Goal: Task Accomplishment & Management: Complete application form

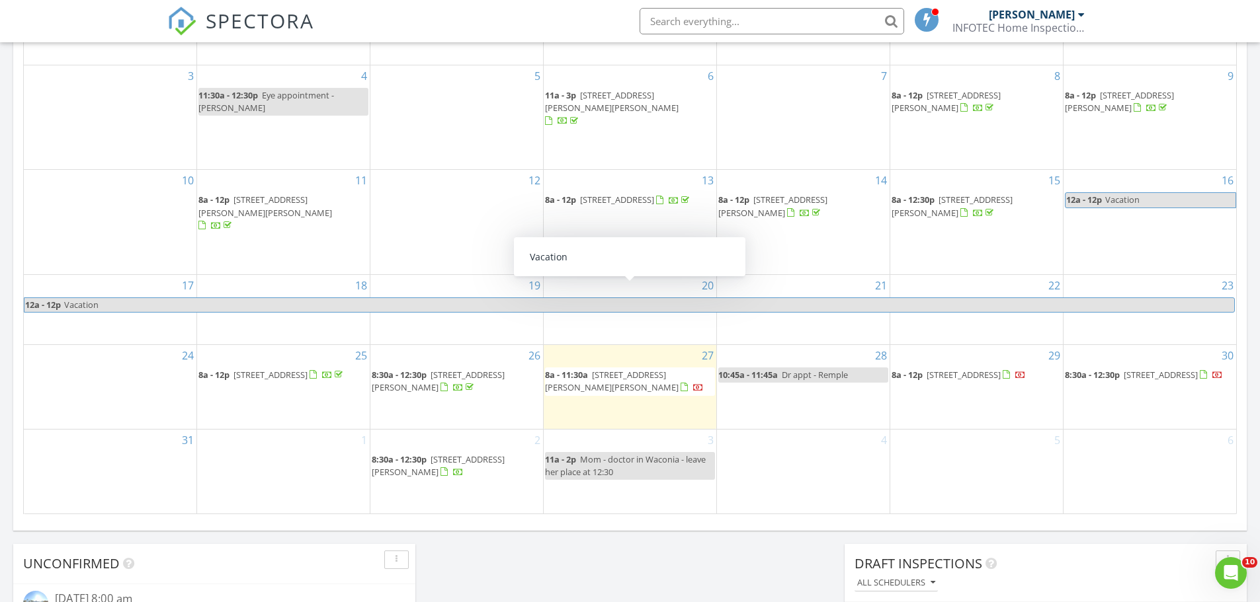
scroll to position [727, 0]
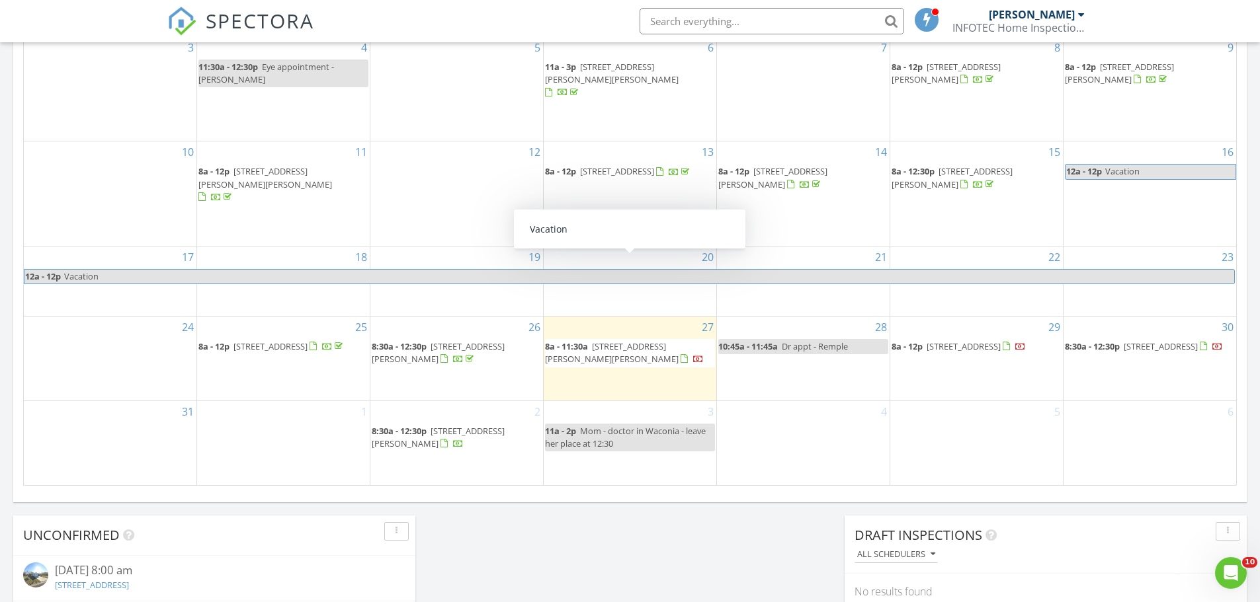
click at [255, 471] on div "1" at bounding box center [283, 443] width 173 height 84
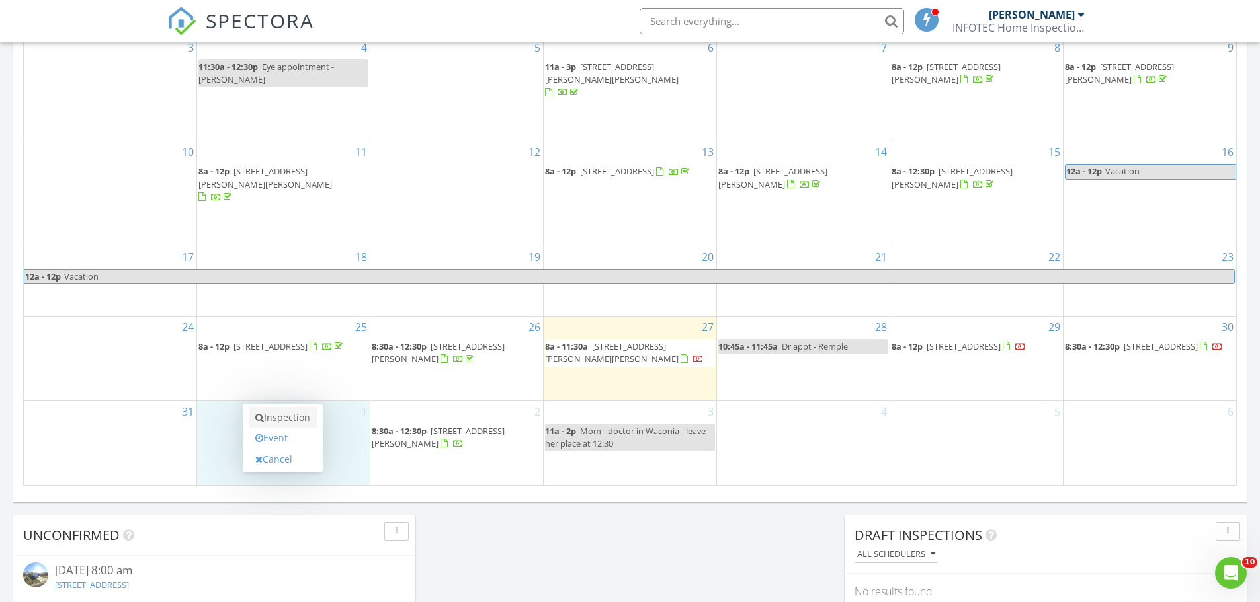
click at [271, 418] on link "Inspection" at bounding box center [283, 417] width 68 height 21
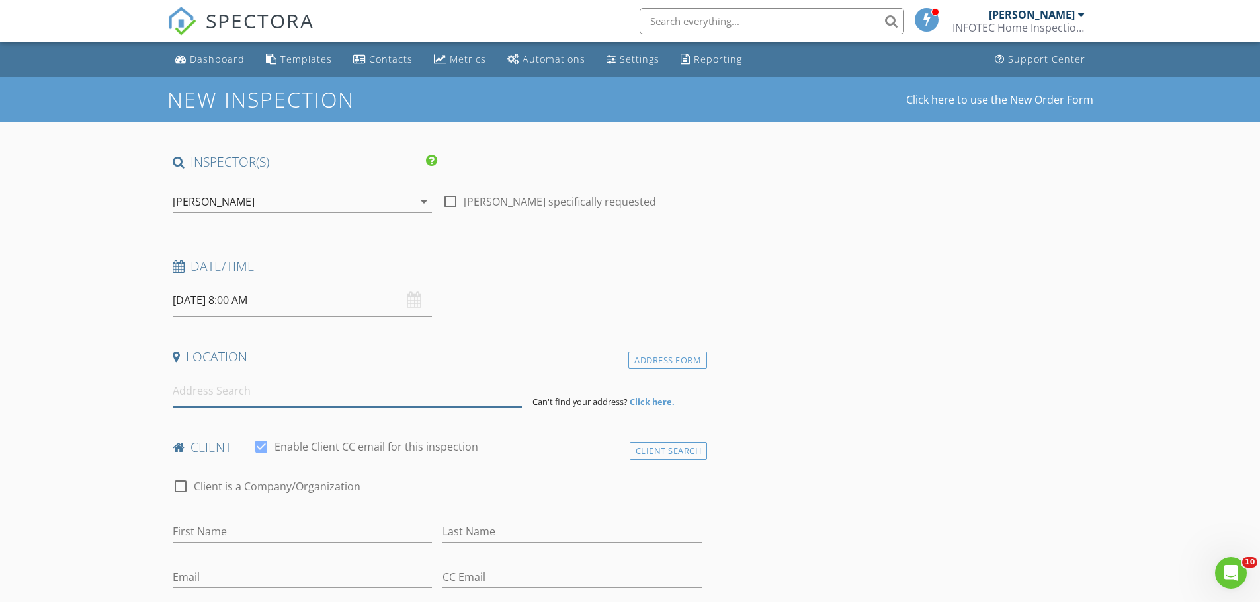
click at [214, 385] on input at bounding box center [347, 391] width 349 height 32
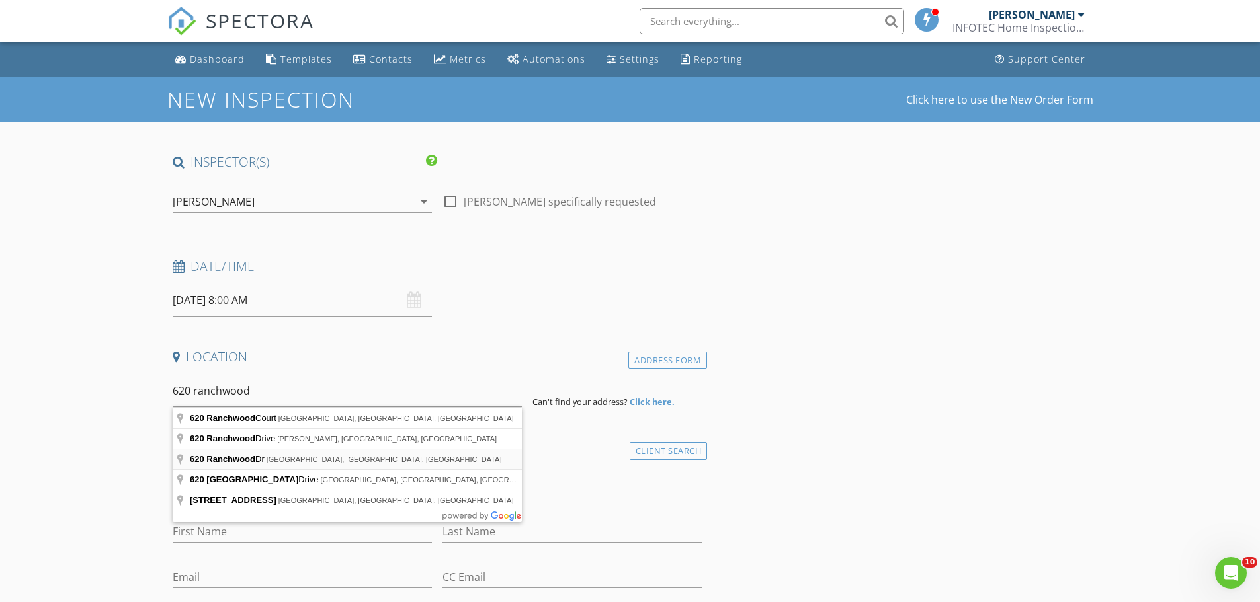
type input "620 Ranchwood Dr, Bird Island, MN, USA"
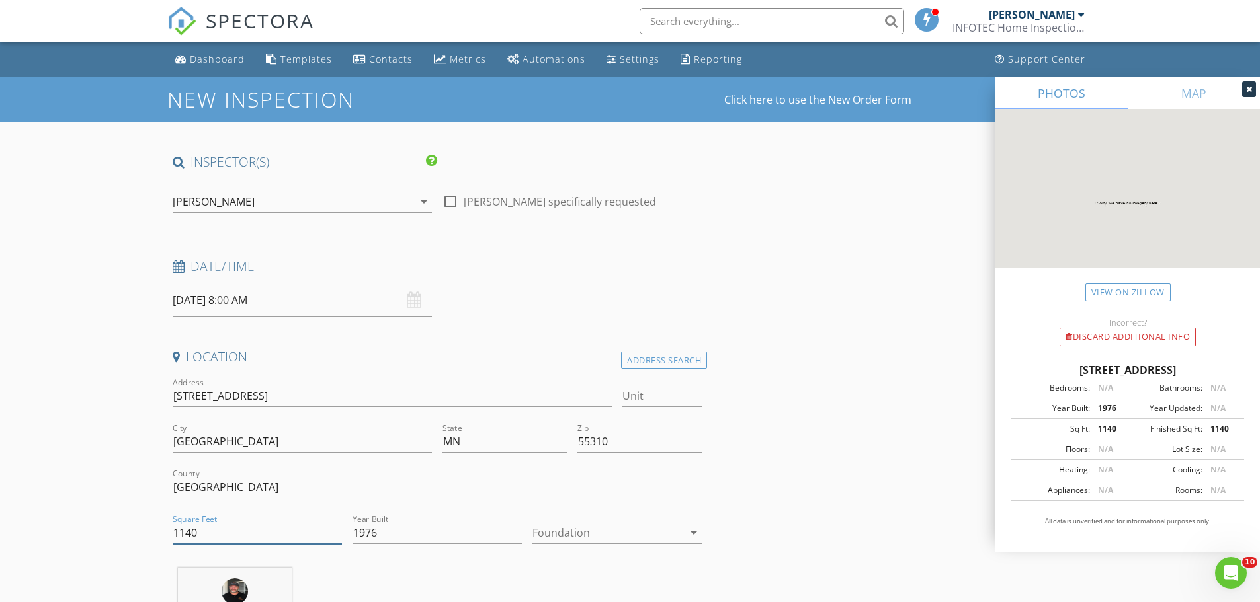
drag, startPoint x: 204, startPoint y: 538, endPoint x: 97, endPoint y: 531, distance: 106.7
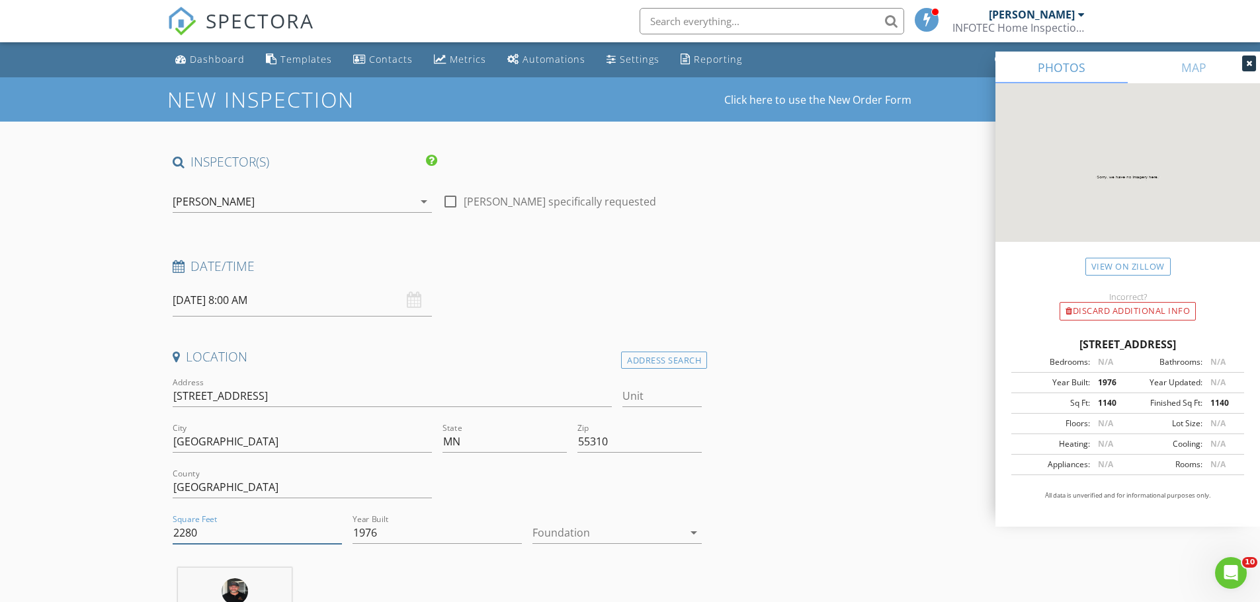
scroll to position [66, 0]
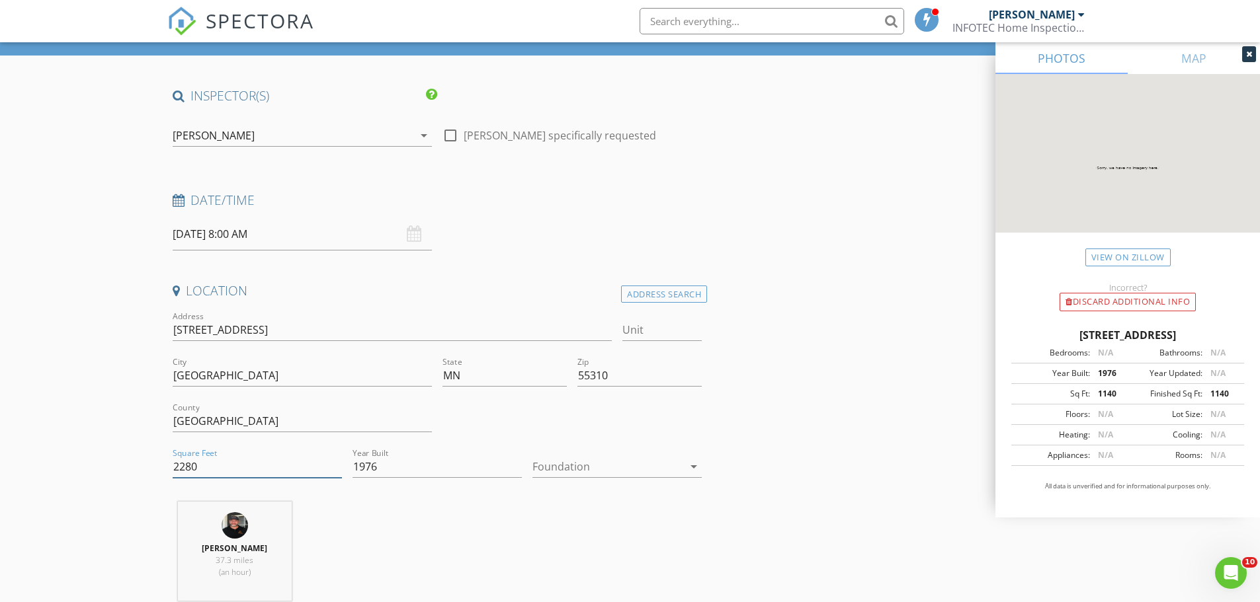
type input "2280"
click at [560, 471] on div at bounding box center [607, 466] width 151 height 21
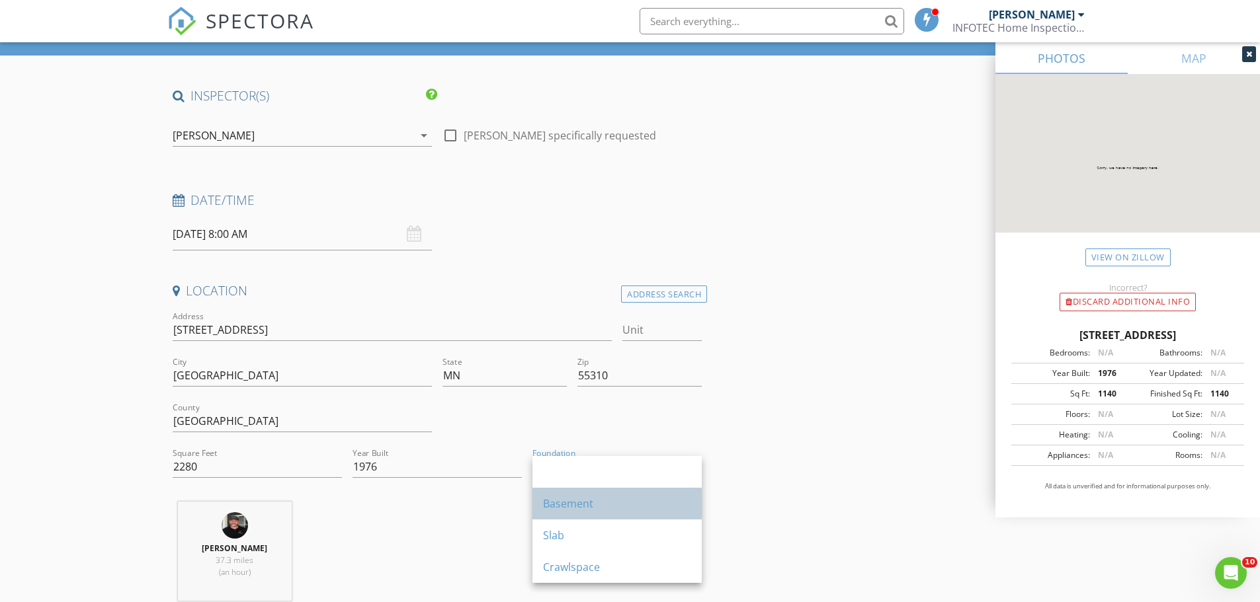
click at [579, 503] on div "Basement" at bounding box center [617, 504] width 148 height 16
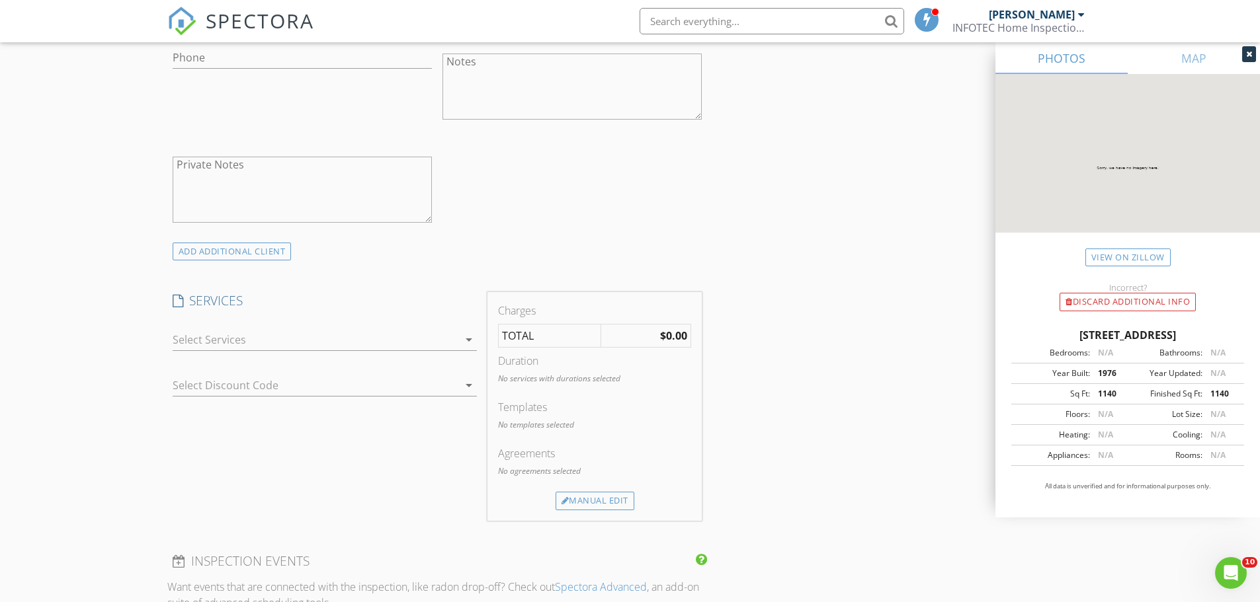
scroll to position [860, 0]
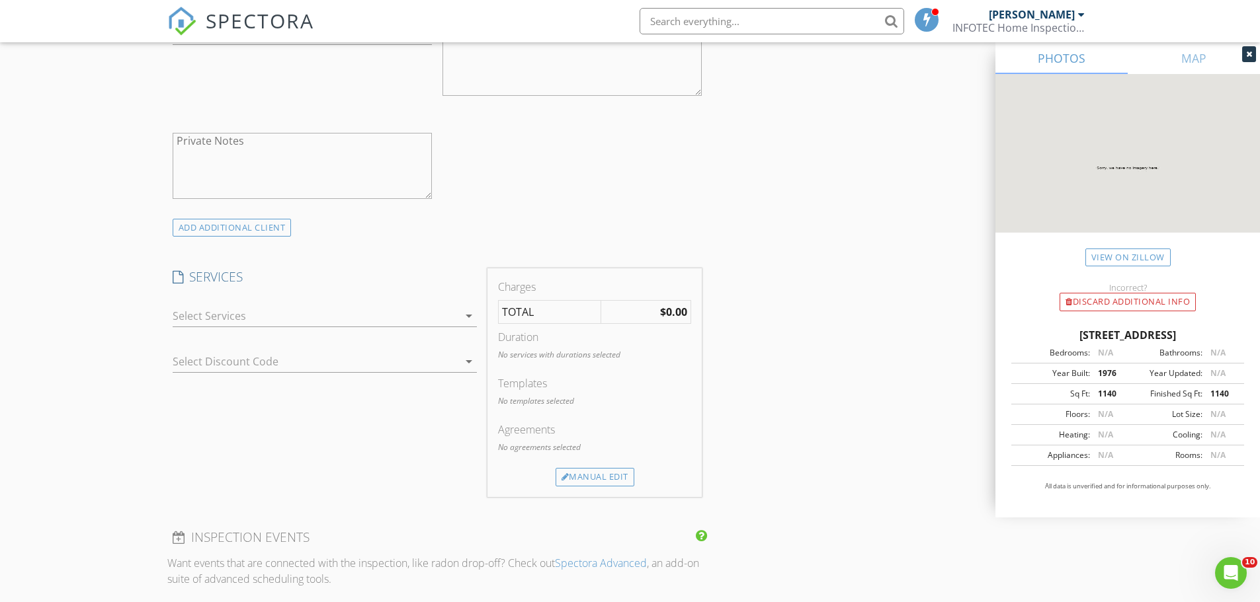
click at [200, 316] on div at bounding box center [316, 315] width 286 height 21
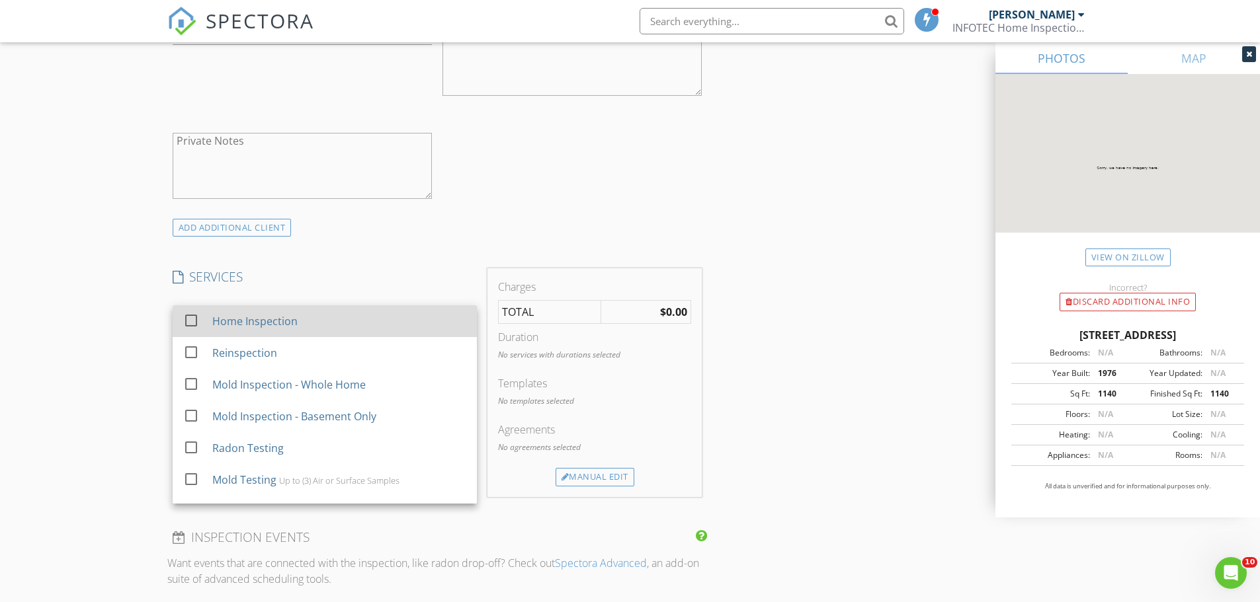
click at [218, 322] on div "Home Inspection" at bounding box center [254, 321] width 85 height 16
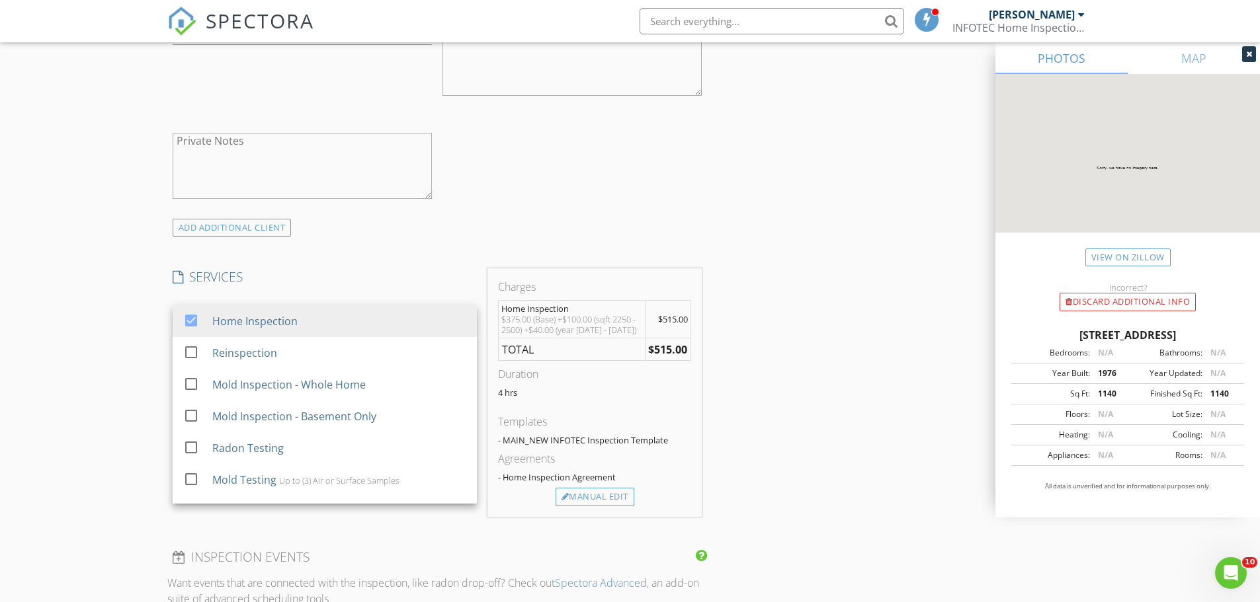
click at [145, 368] on div "New Inspection Click here to use the New Order Form INSPECTOR(S) check_box Ryan…" at bounding box center [630, 366] width 1260 height 2296
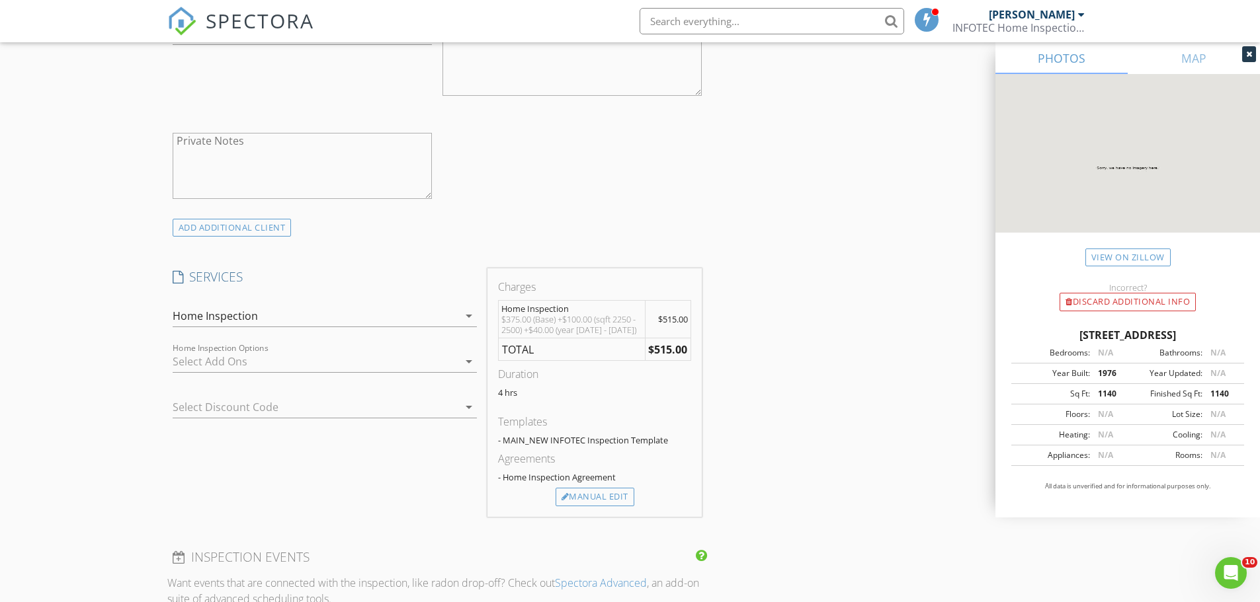
click at [200, 359] on div at bounding box center [316, 361] width 286 height 21
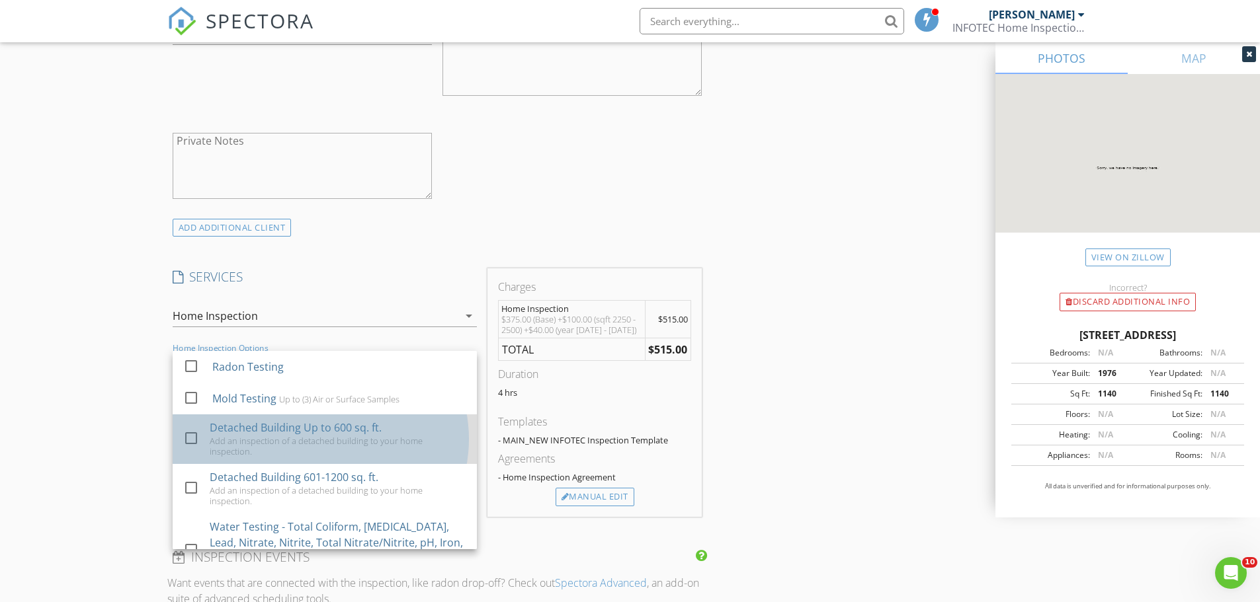
click at [331, 428] on div "Detached Building Up to 600 sq. ft." at bounding box center [296, 428] width 172 height 16
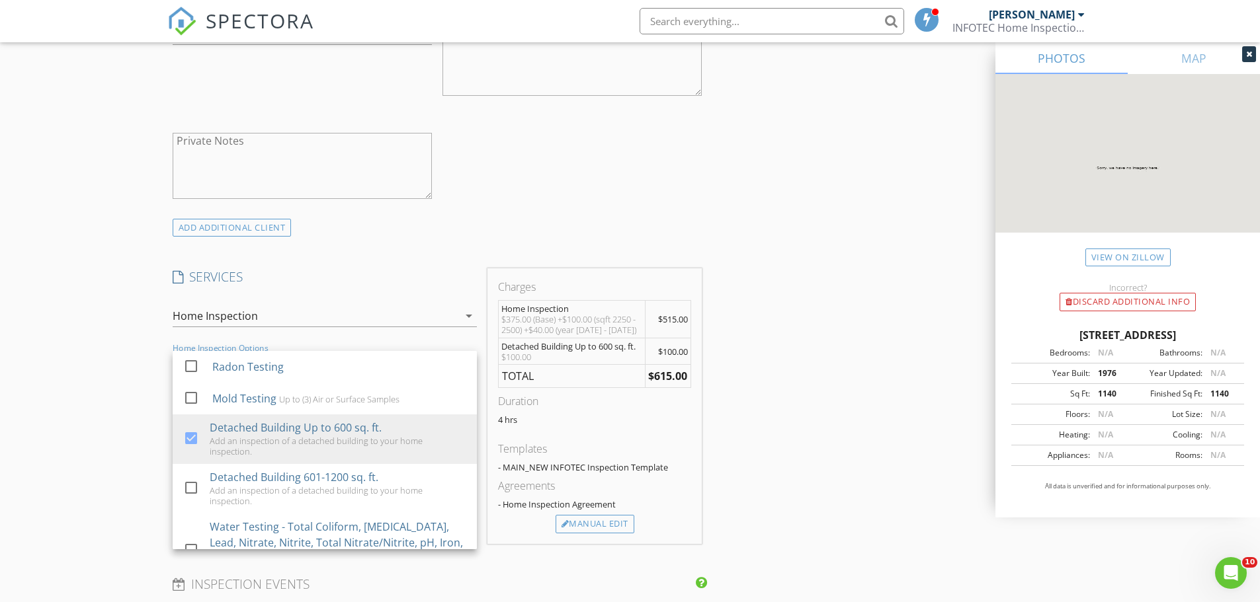
click at [131, 397] on div "New Inspection Click here to use the New Order Form INSPECTOR(S) check_box Ryan…" at bounding box center [630, 379] width 1260 height 2323
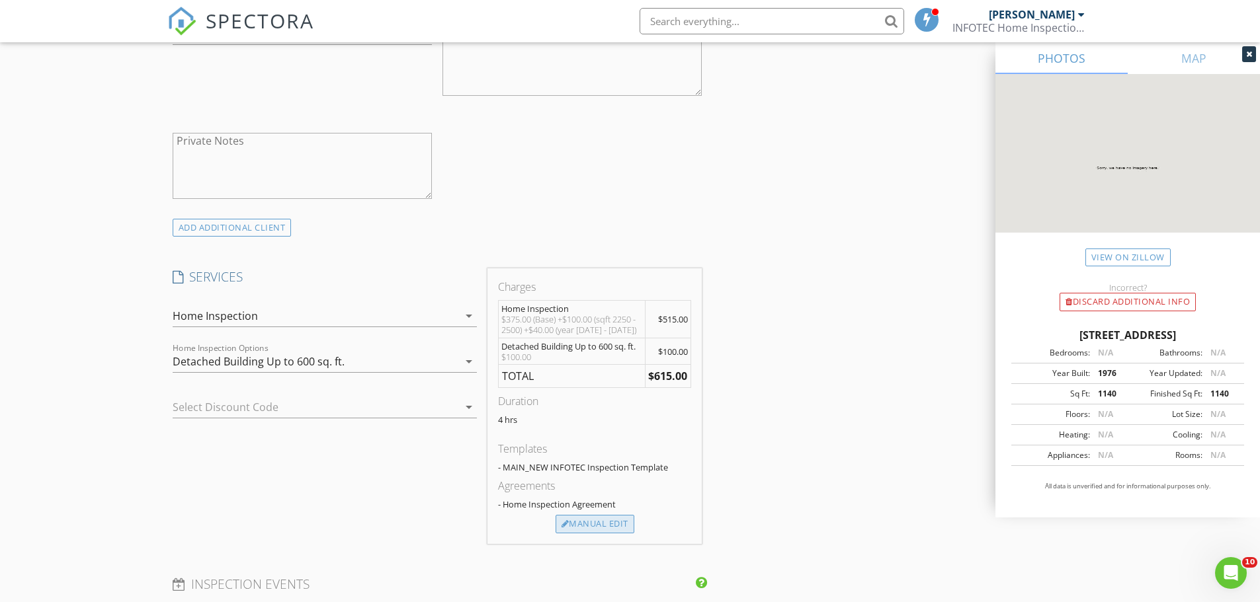
click at [617, 524] on div "Manual Edit" at bounding box center [594, 524] width 79 height 19
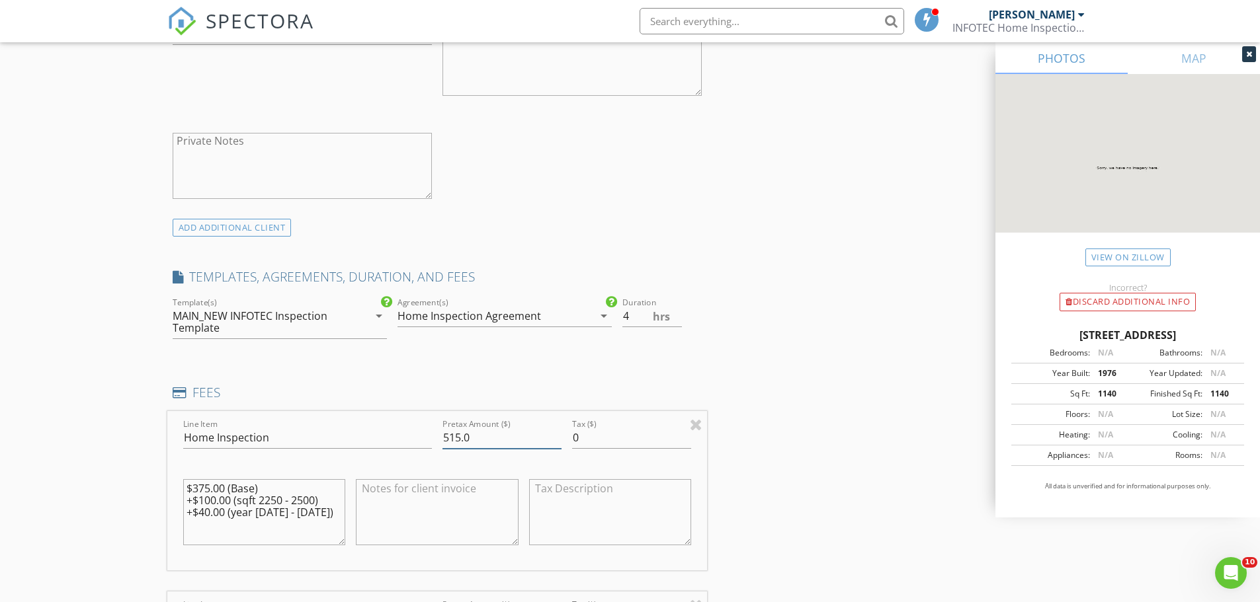
drag, startPoint x: 483, startPoint y: 440, endPoint x: 397, endPoint y: 432, distance: 87.0
click at [397, 432] on div "Line Item Home Inspection Pretax Amount ($) 515.0 Tax ($) 0 $375.00 (Base) +$10…" at bounding box center [437, 490] width 540 height 159
type input "475.0"
drag, startPoint x: 319, startPoint y: 516, endPoint x: 167, endPoint y: 481, distance: 156.6
click at [167, 481] on div "Line Item Home Inspection Pretax Amount ($) 475.0 Tax ($) 0 $375.00 (Base) +$10…" at bounding box center [437, 490] width 540 height 159
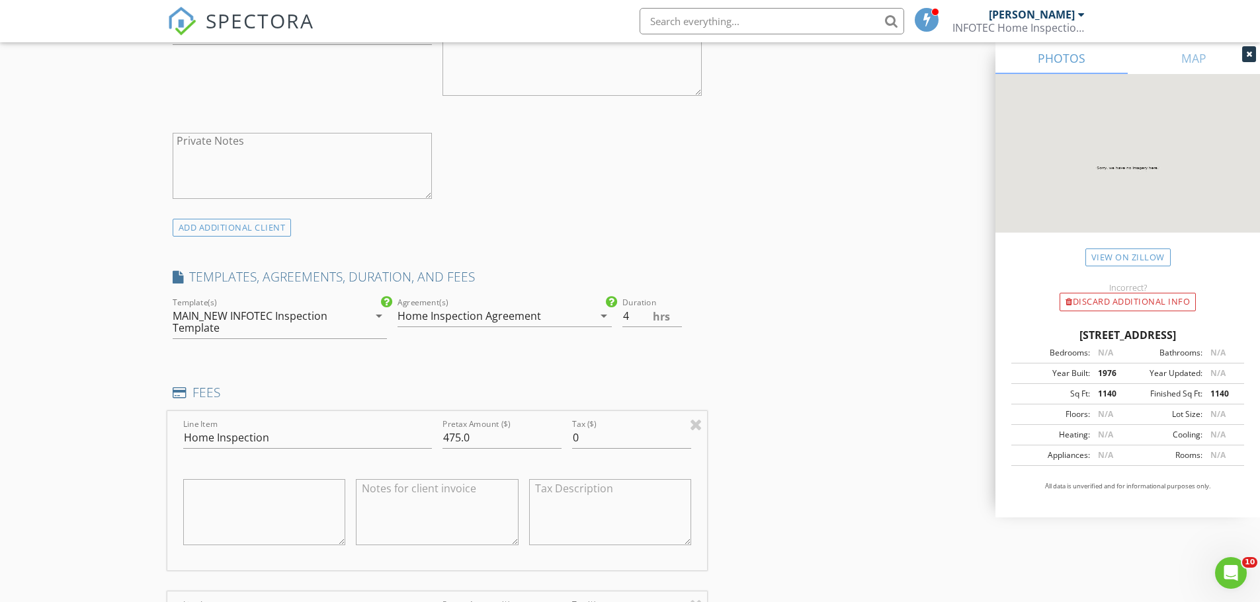
click at [92, 445] on div "New Inspection Click here to use the New Order Form INSPECTOR(S) check_box Ryan…" at bounding box center [630, 524] width 1260 height 2612
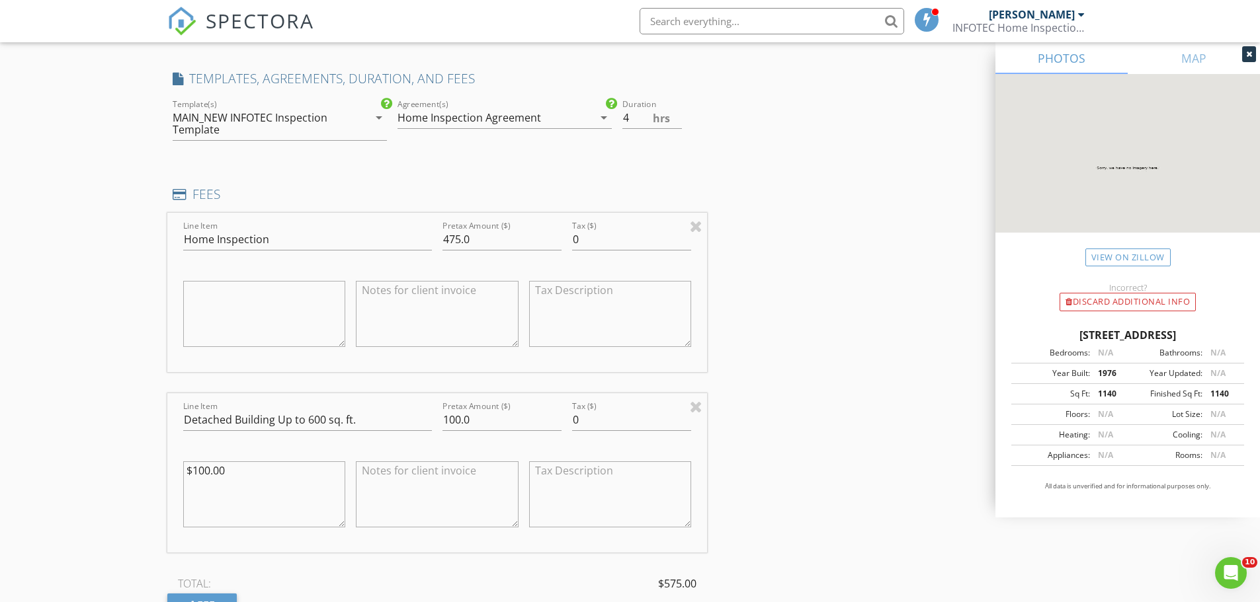
scroll to position [1124, 0]
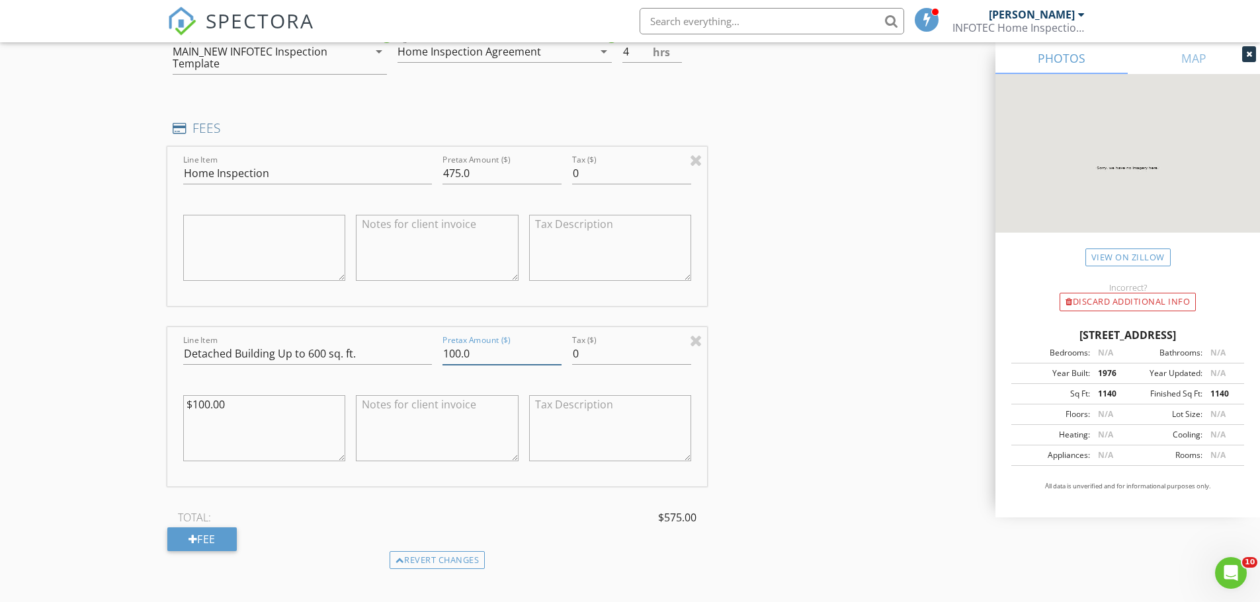
drag, startPoint x: 485, startPoint y: 357, endPoint x: 414, endPoint y: 354, distance: 71.5
click at [414, 354] on div "Line Item Detached Building Up to 600 sq. ft. Pretax Amount ($) 100.0 Tax ($) 0…" at bounding box center [437, 406] width 540 height 159
type input "150.0"
drag, startPoint x: 256, startPoint y: 410, endPoint x: 132, endPoint y: 404, distance: 124.4
click at [132, 404] on div "New Inspection Click here to use the New Order Form INSPECTOR(S) check_box Ryan…" at bounding box center [630, 259] width 1260 height 2612
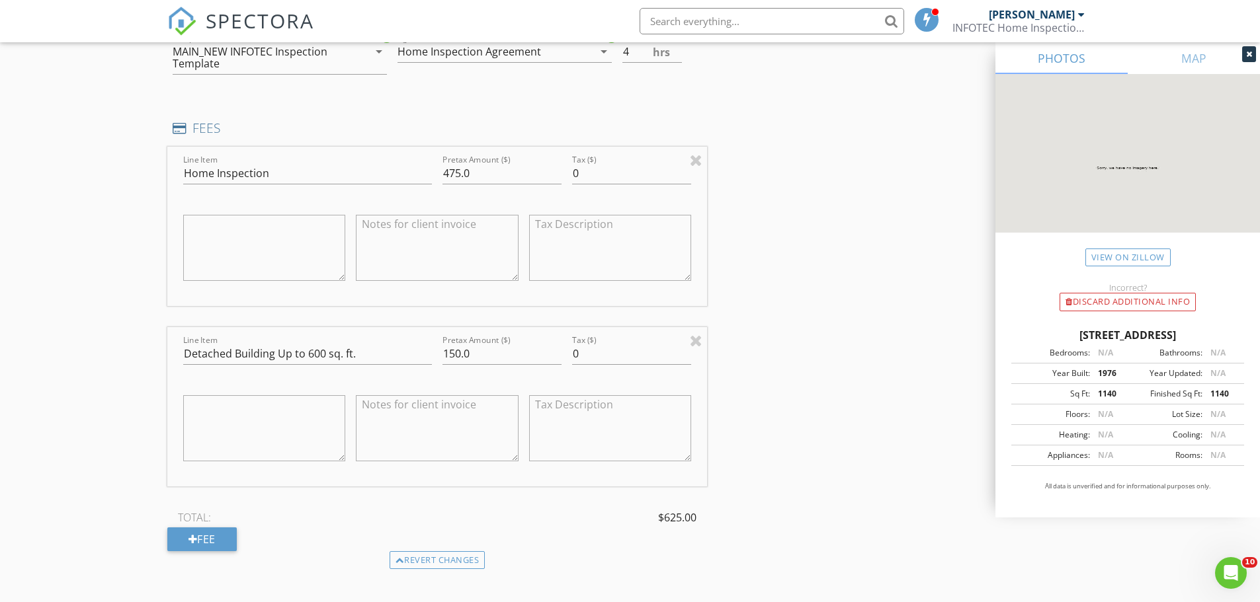
click at [41, 348] on div "New Inspection Click here to use the New Order Form INSPECTOR(S) check_box Ryan…" at bounding box center [630, 259] width 1260 height 2612
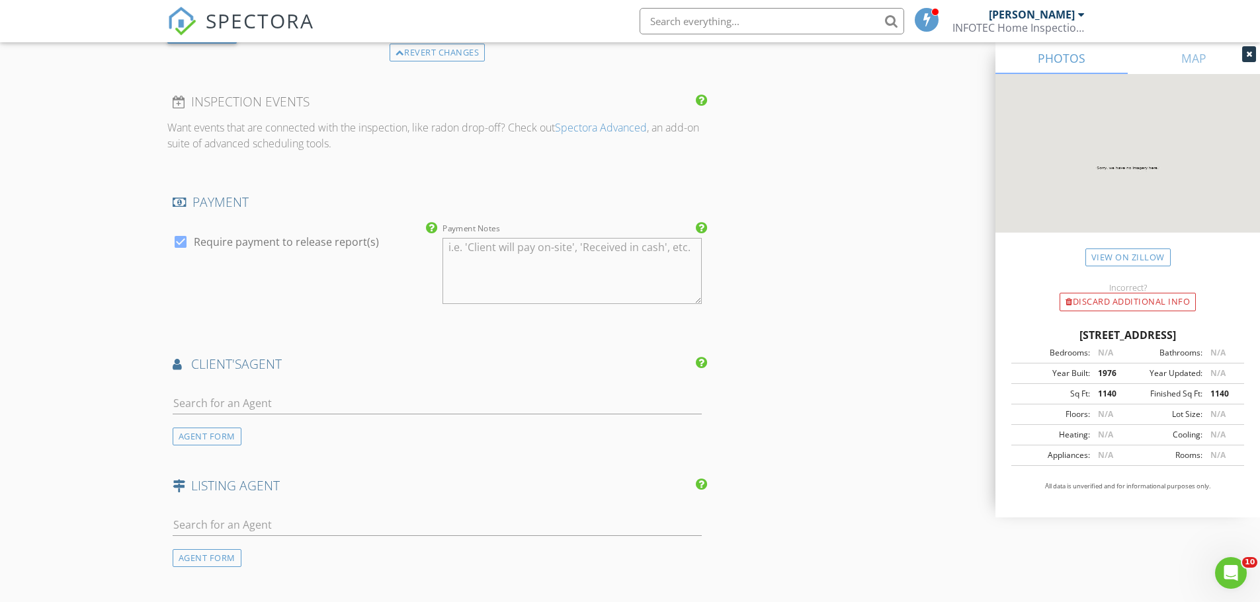
scroll to position [1653, 0]
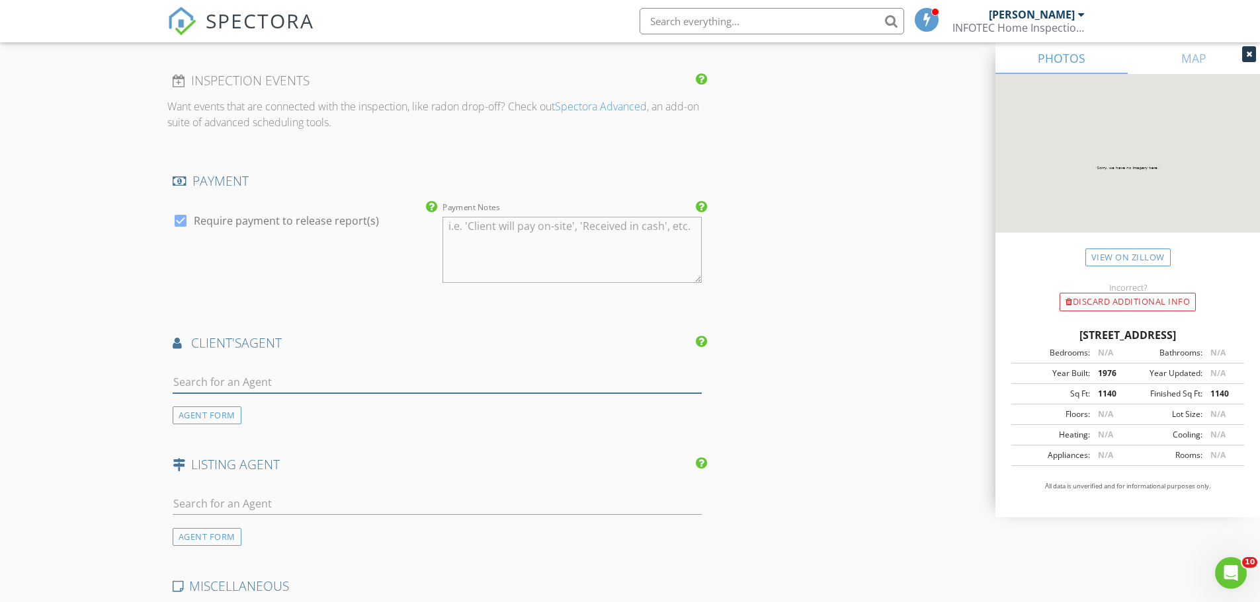
click at [222, 382] on input "text" at bounding box center [438, 383] width 530 height 22
type input "[PERSON_NAME]"
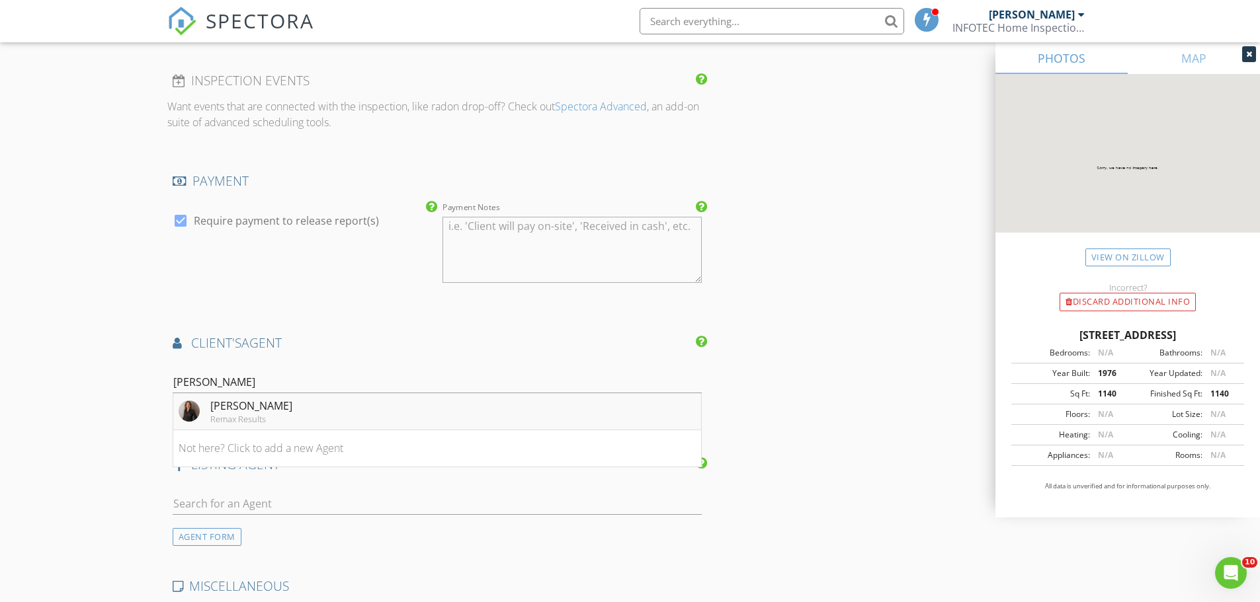
click at [219, 411] on div "[PERSON_NAME]" at bounding box center [251, 406] width 82 height 16
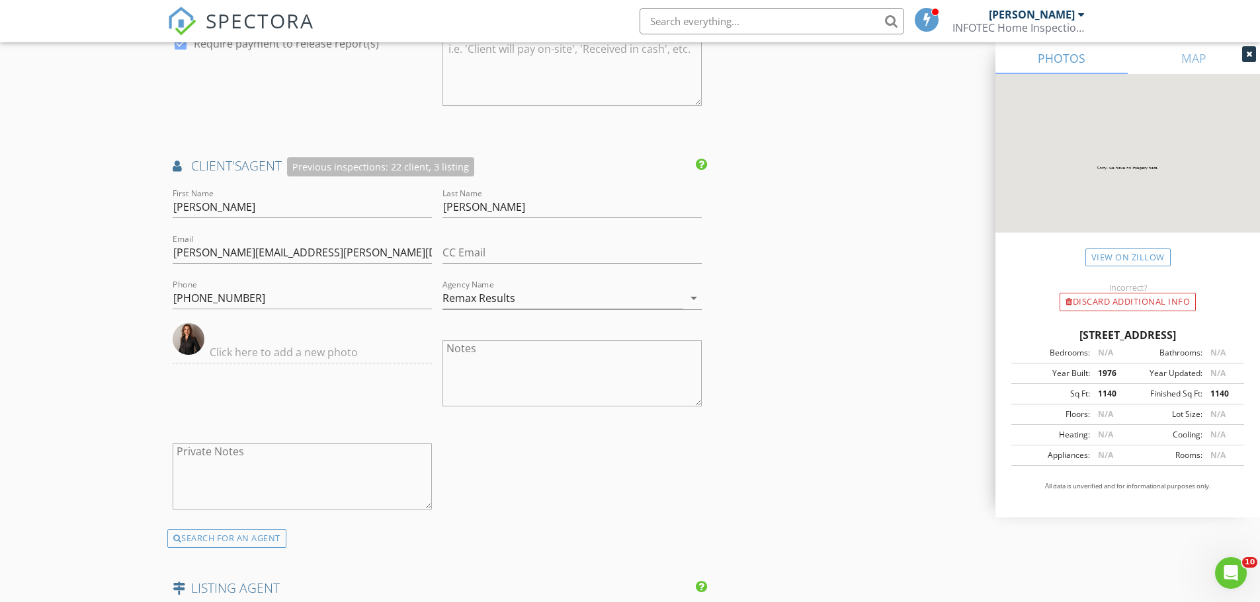
scroll to position [1984, 0]
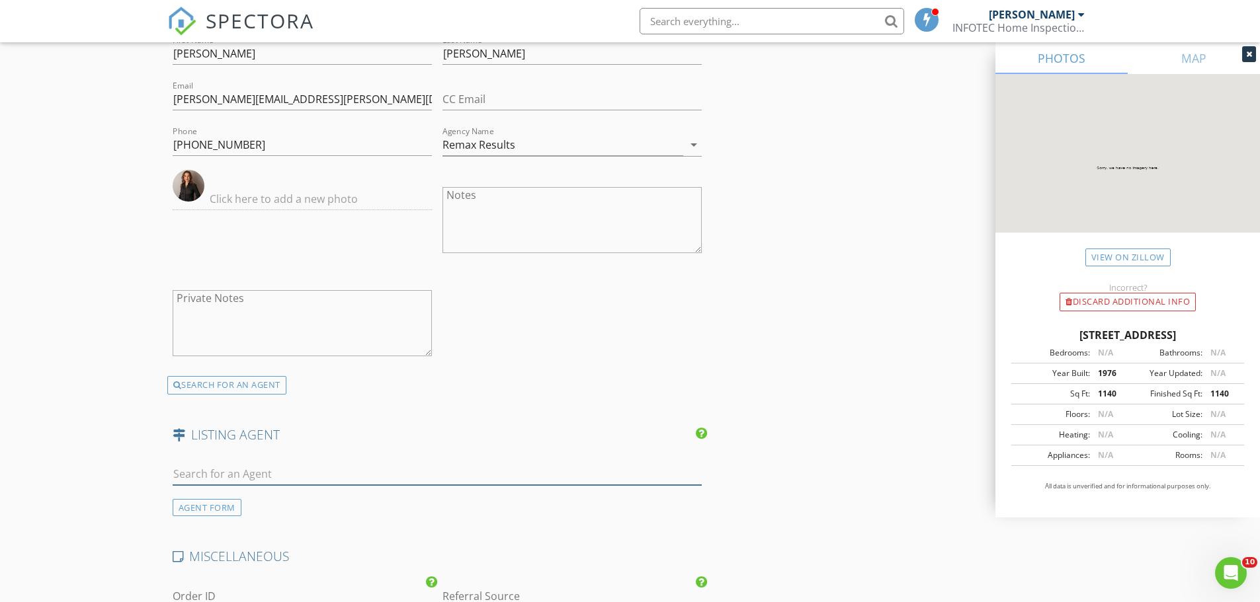
click at [220, 479] on input "text" at bounding box center [438, 475] width 530 height 22
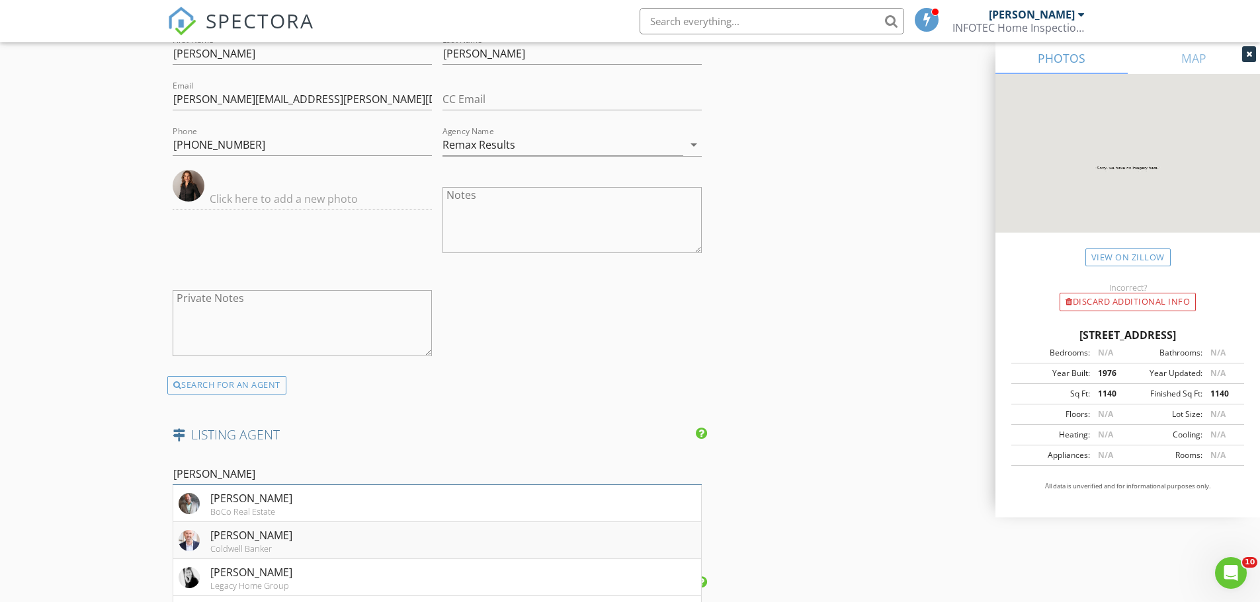
type input "Eric"
click at [230, 540] on div "[PERSON_NAME]" at bounding box center [251, 536] width 82 height 16
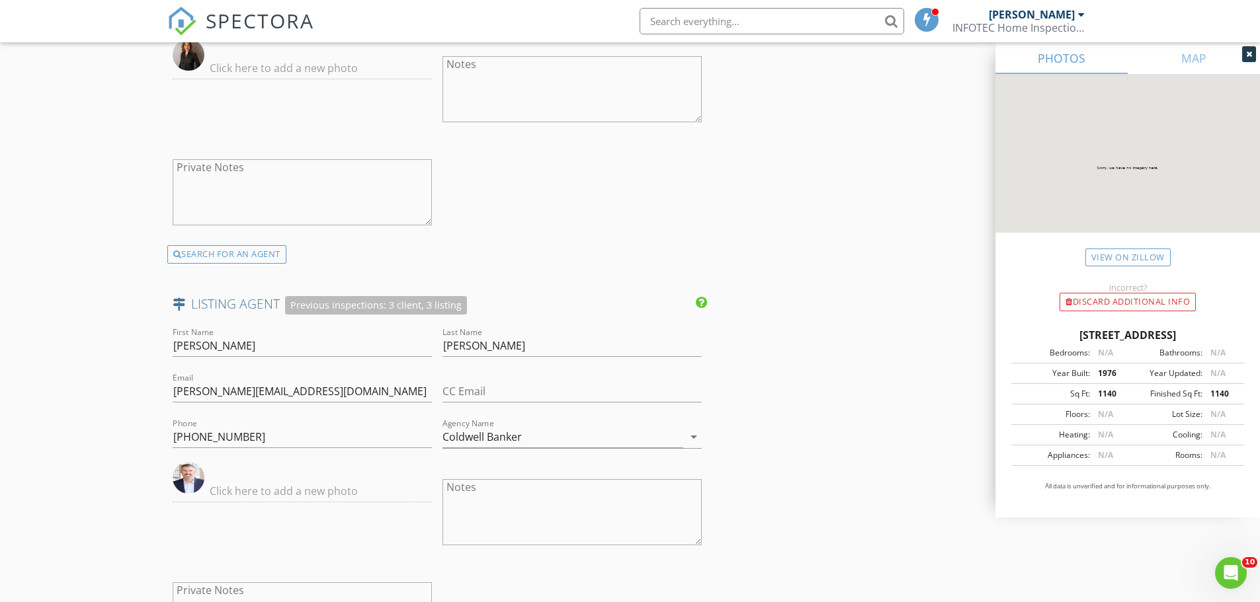
scroll to position [2116, 0]
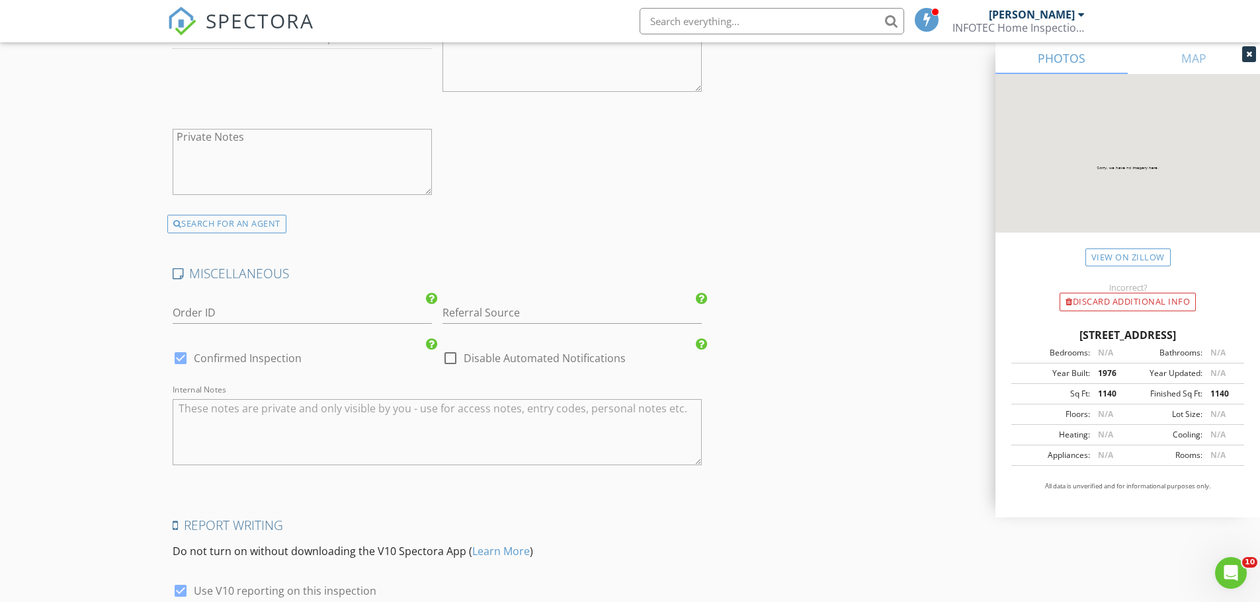
scroll to position [2645, 0]
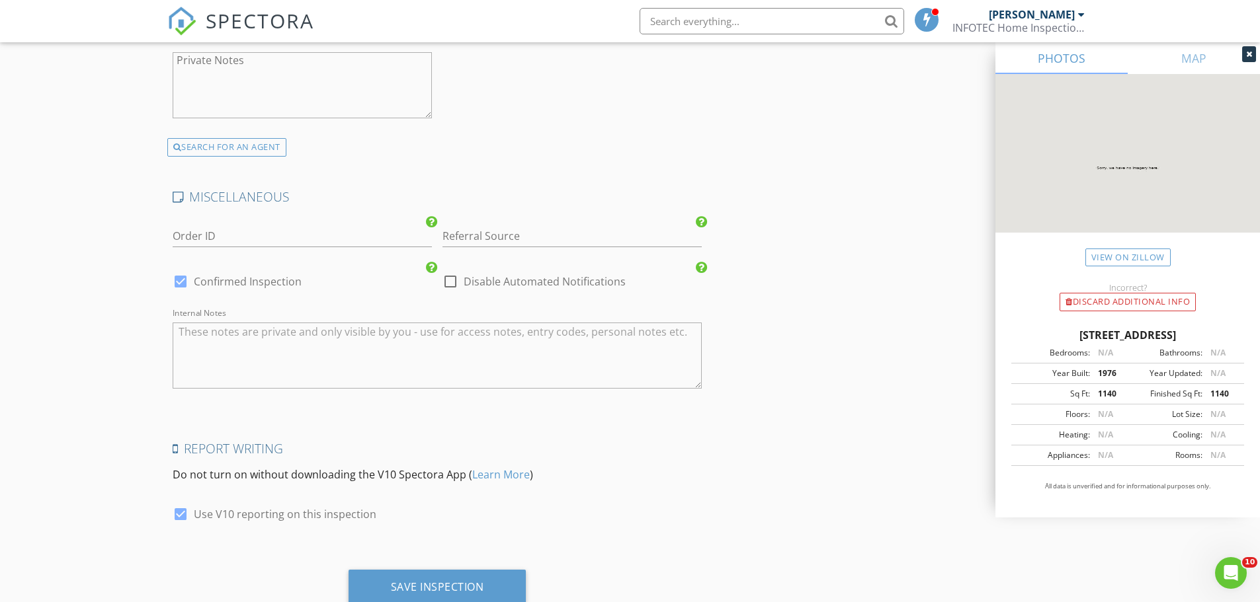
click at [181, 284] on div at bounding box center [180, 281] width 22 height 22
checkbox input "false"
checkbox input "true"
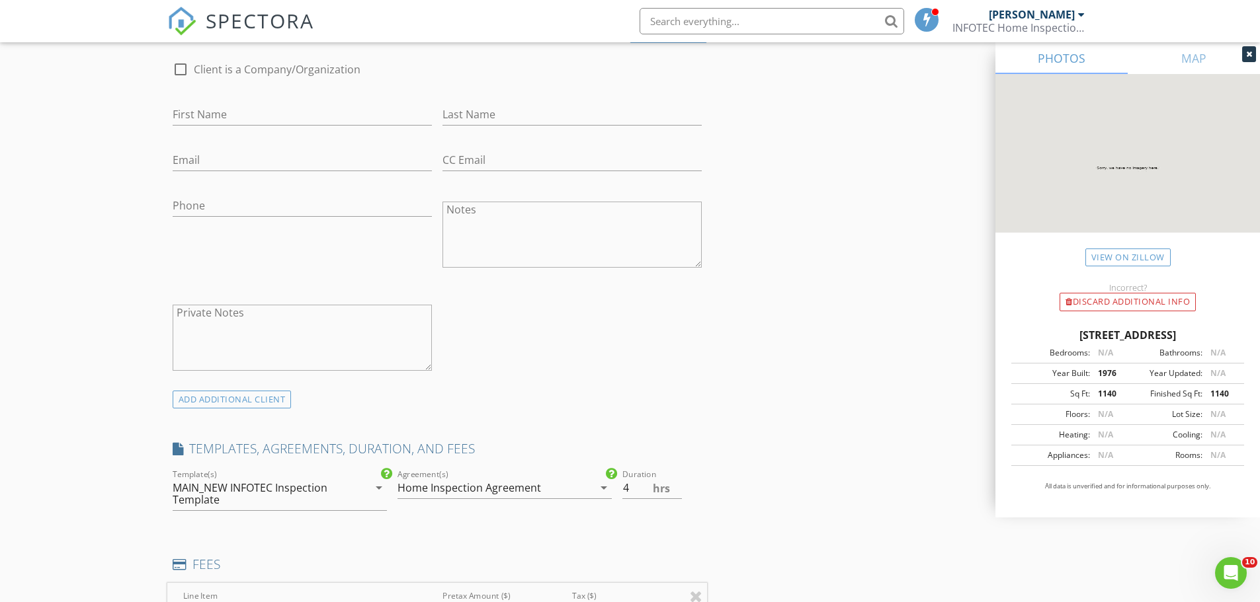
scroll to position [595, 0]
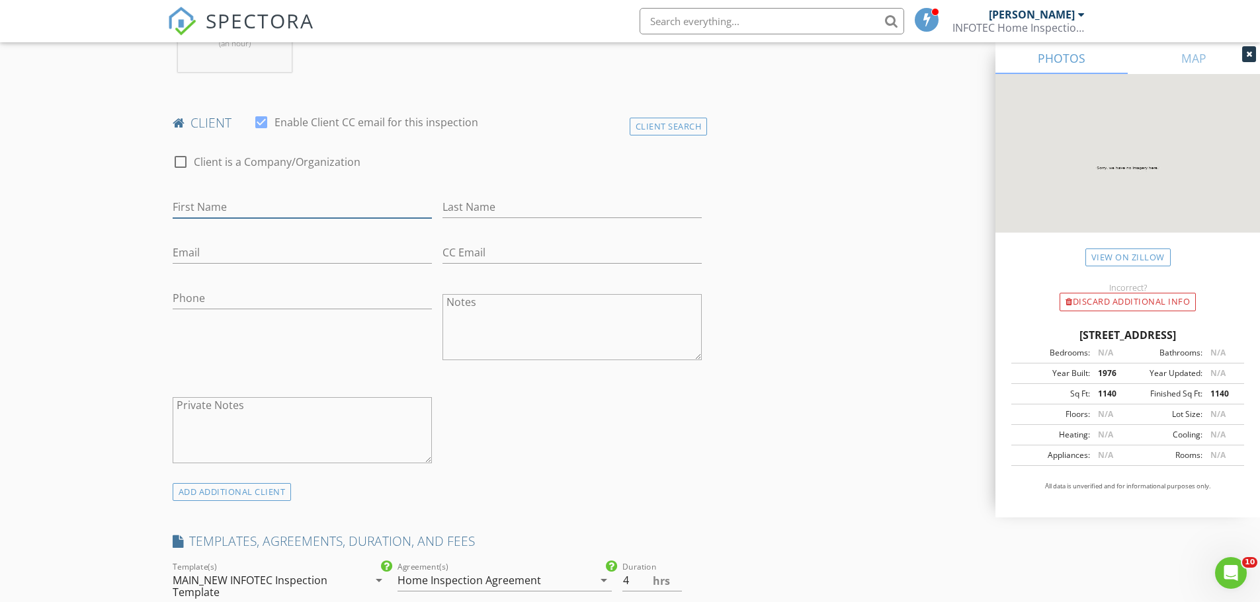
click at [188, 209] on input "First Name" at bounding box center [302, 207] width 259 height 22
paste input "[PERSON_NAME]"
type input "[PERSON_NAME]"
click at [464, 203] on input "Last Name" at bounding box center [571, 207] width 259 height 22
paste input "[PERSON_NAME]"
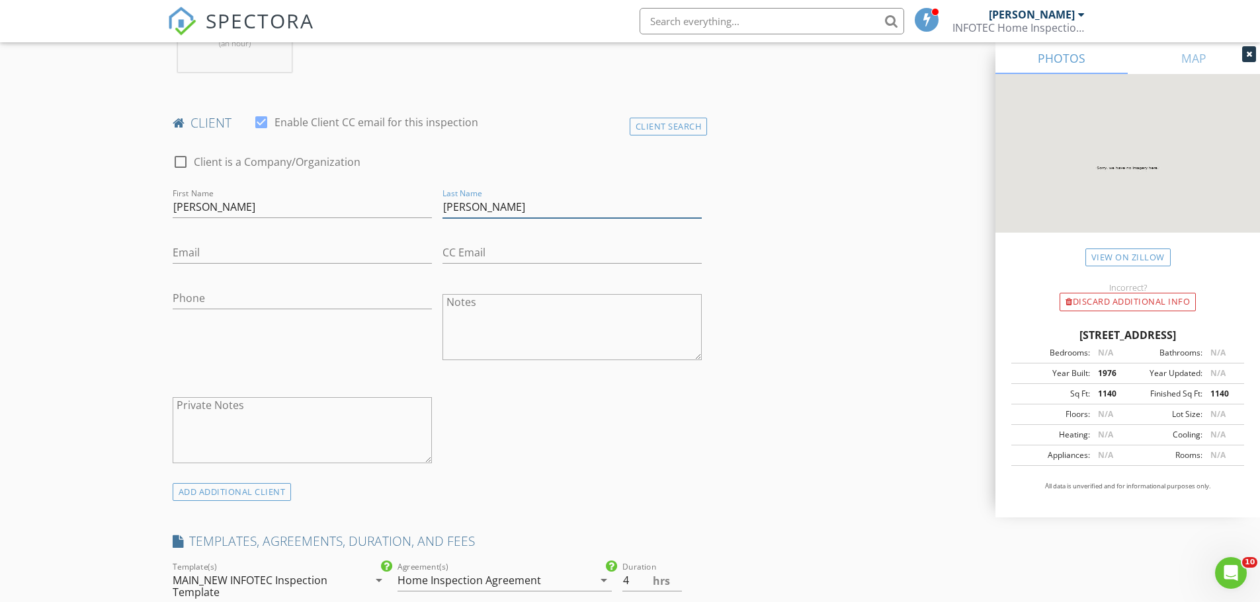
drag, startPoint x: 480, startPoint y: 204, endPoint x: 426, endPoint y: 208, distance: 54.4
click at [426, 208] on div "check_box_outline_blank Client is a Company/Organization First Name Roland Huls…" at bounding box center [437, 312] width 540 height 343
type input "[PERSON_NAME]"
click at [352, 216] on input "[PERSON_NAME]" at bounding box center [302, 207] width 259 height 22
type input "[PERSON_NAME]"
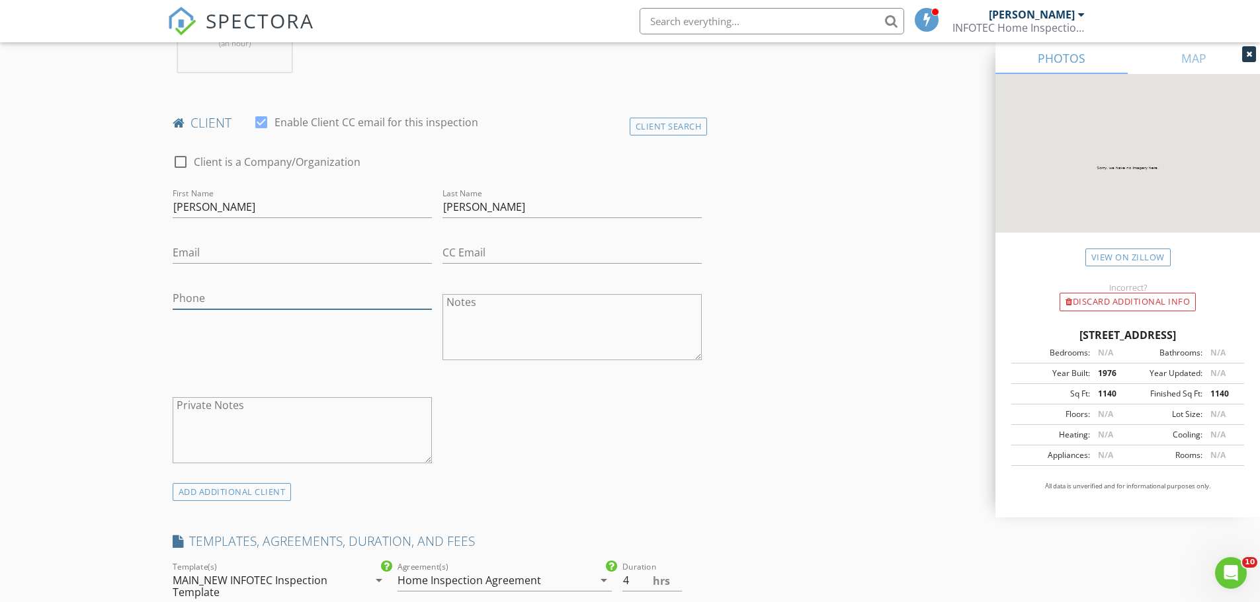
click at [224, 298] on input "Phone" at bounding box center [302, 299] width 259 height 22
paste input "[PHONE_NUMBER]"
type input "[PHONE_NUMBER]"
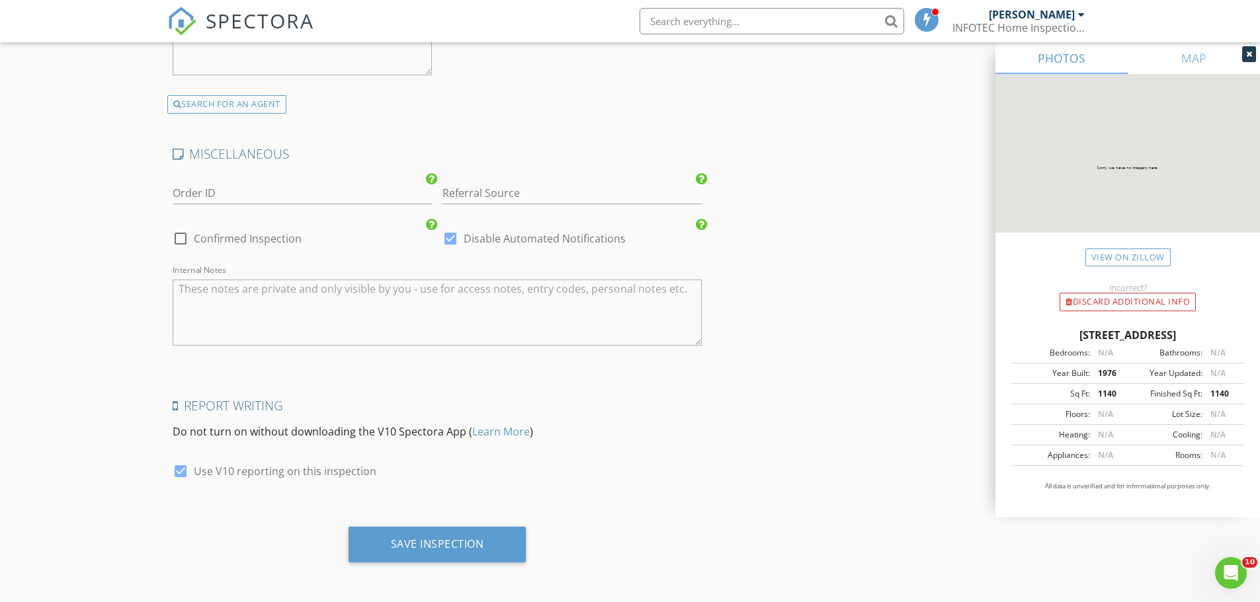
scroll to position [2690, 0]
click at [454, 544] on div "Save Inspection" at bounding box center [437, 542] width 93 height 13
